Goal: Find specific page/section: Find specific page/section

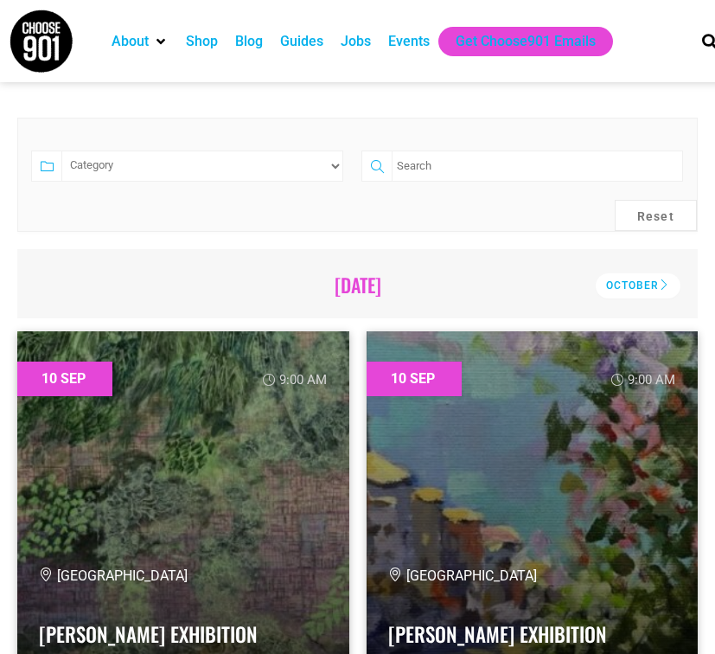
scroll to position [400, 0]
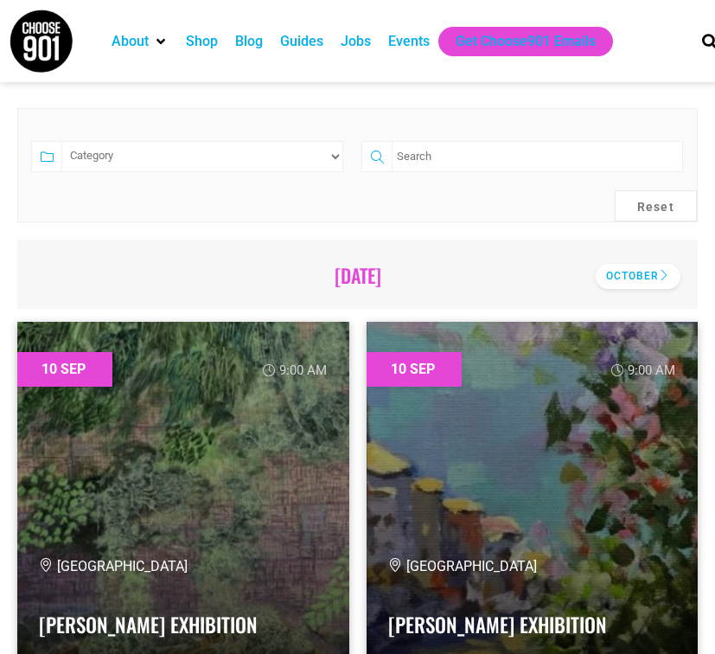
click at [638, 272] on div "October" at bounding box center [638, 276] width 85 height 25
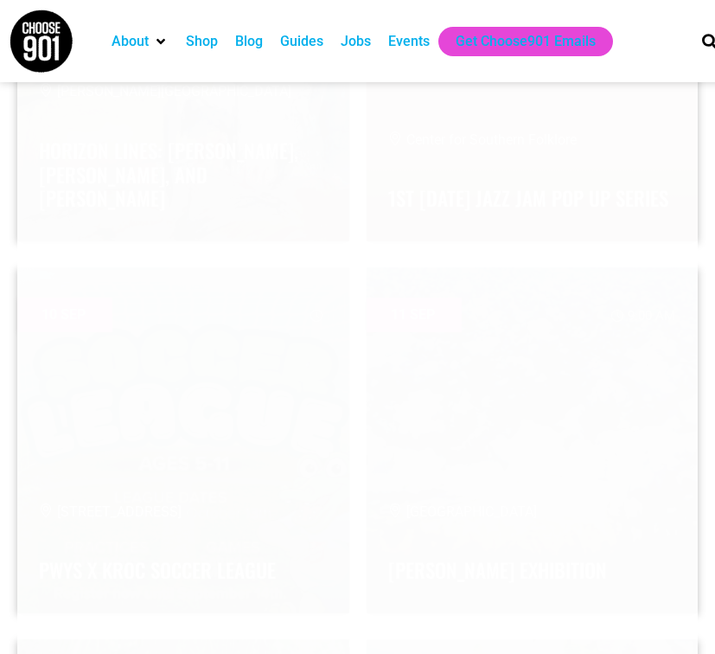
scroll to position [1017, 0]
click at [45, 33] on img at bounding box center [41, 41] width 65 height 65
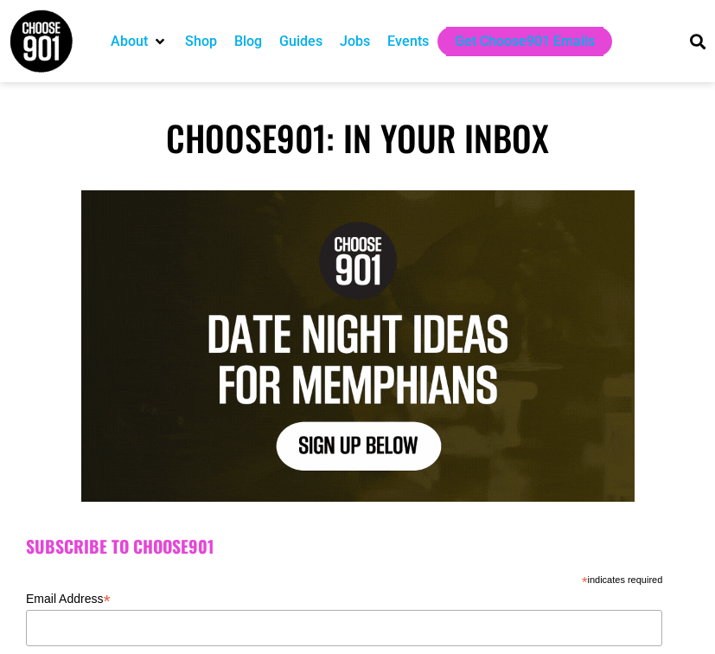
click at [419, 39] on div "Events" at bounding box center [409, 41] width 42 height 21
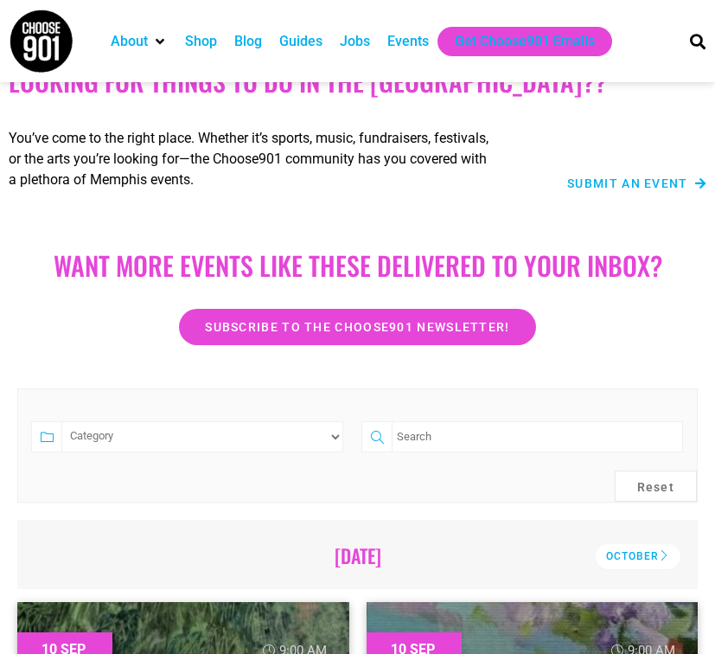
scroll to position [249, 0]
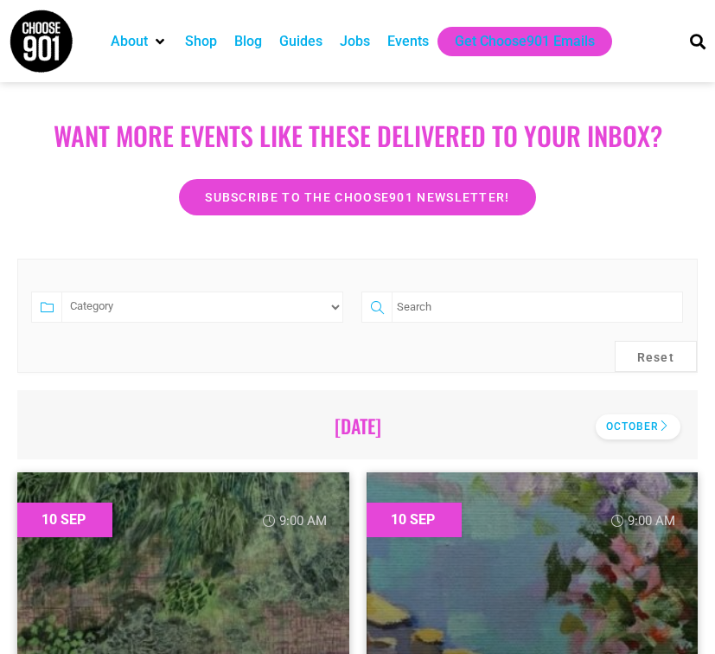
click at [625, 426] on div "October" at bounding box center [638, 426] width 85 height 25
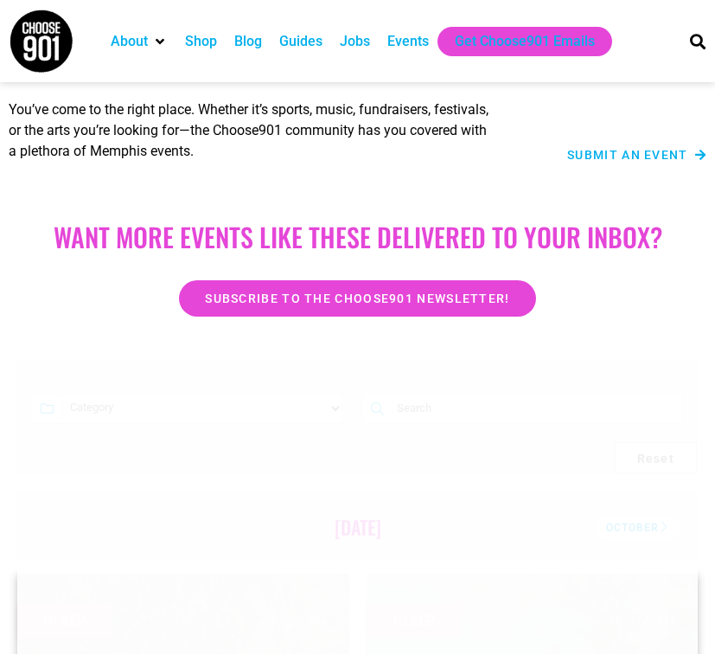
scroll to position [84, 0]
